Goal: Navigation & Orientation: Find specific page/section

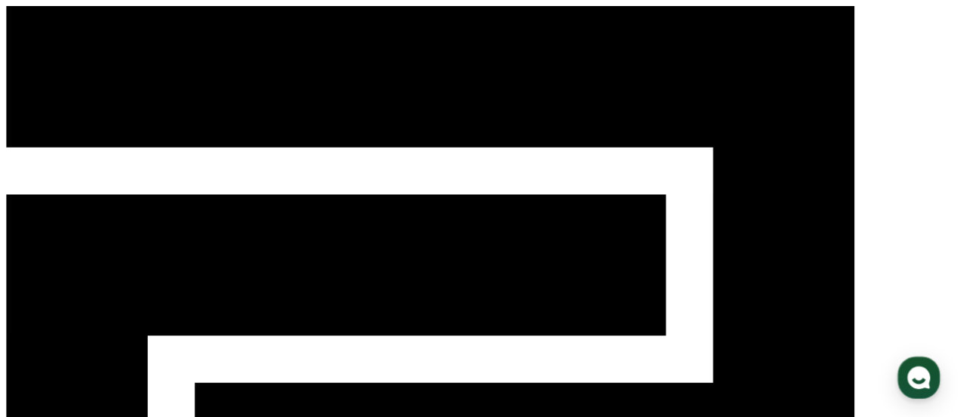
click at [924, 370] on use "button" at bounding box center [918, 378] width 23 height 23
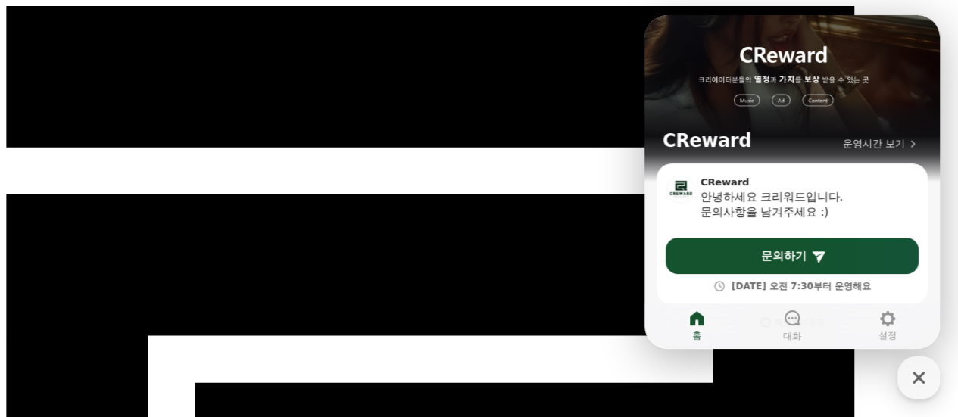
click at [919, 379] on icon "button" at bounding box center [919, 378] width 12 height 12
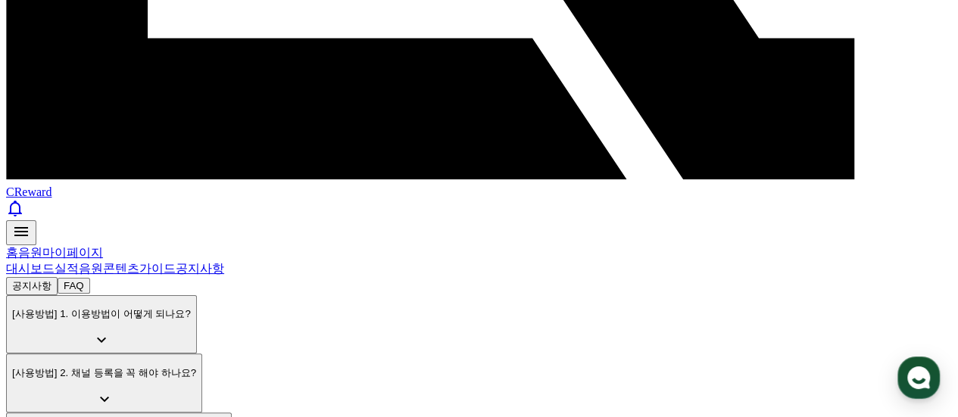
scroll to position [537, 0]
